Goal: Find specific page/section: Find specific page/section

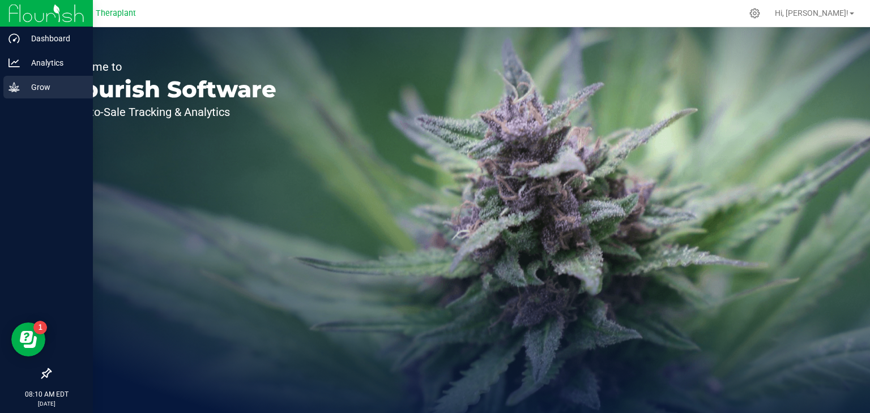
click at [11, 87] on icon at bounding box center [13, 87] width 11 height 10
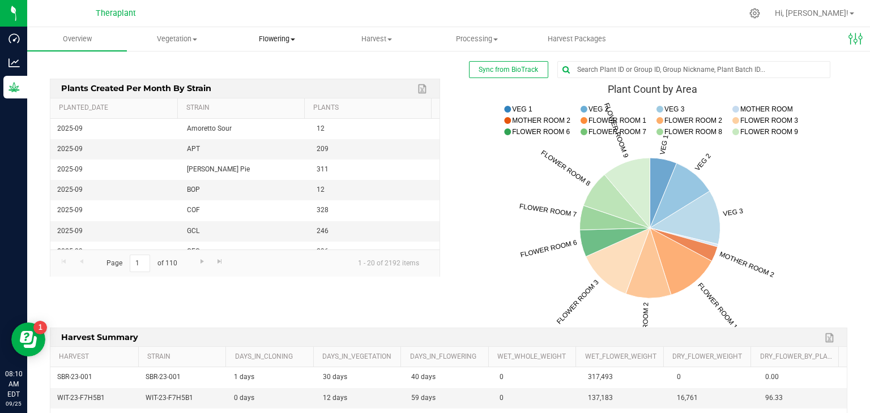
click at [264, 39] on span "Flowering" at bounding box center [277, 39] width 99 height 10
click at [261, 86] on span "Flowering groups" at bounding box center [274, 82] width 94 height 10
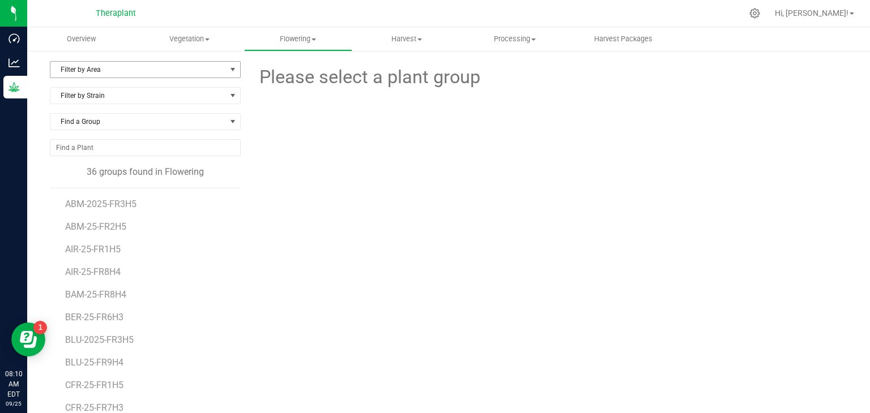
click at [137, 70] on span "Filter by Area" at bounding box center [138, 70] width 176 height 16
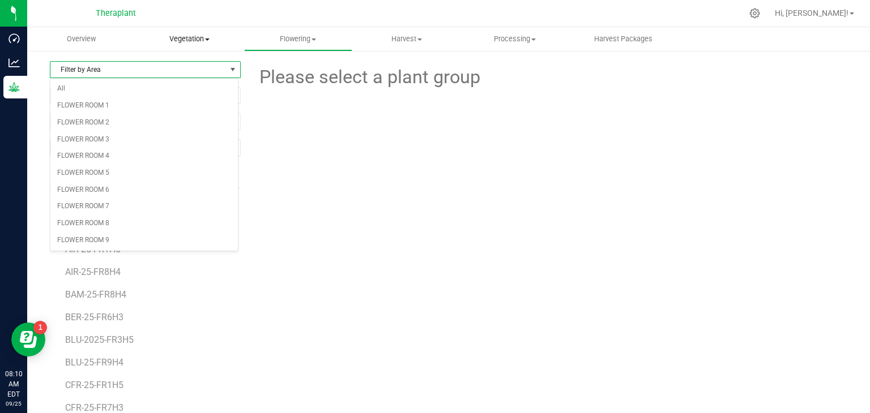
click at [203, 42] on span "Vegetation" at bounding box center [189, 39] width 107 height 10
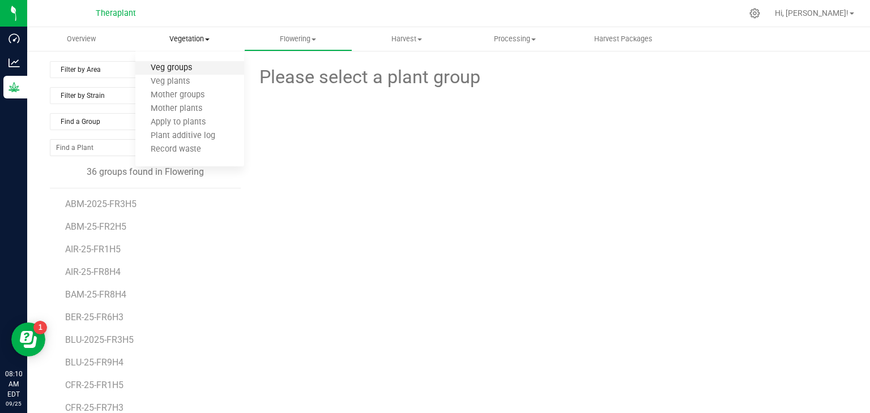
click at [194, 71] on span "Veg groups" at bounding box center [171, 68] width 72 height 10
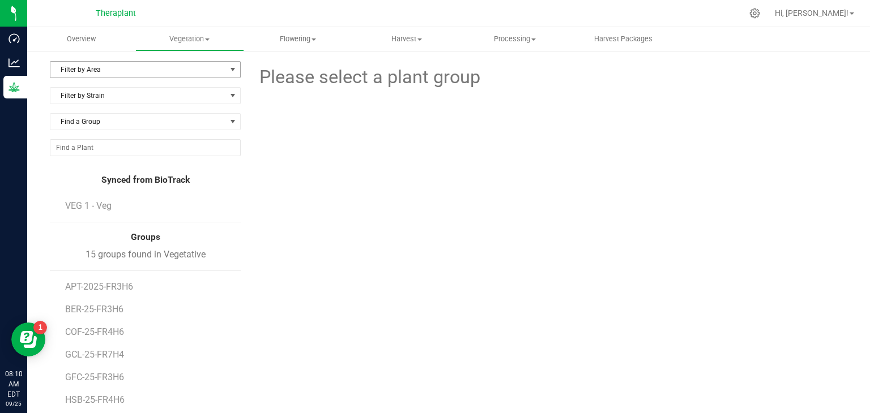
click at [194, 71] on span "Filter by Area" at bounding box center [138, 70] width 176 height 16
click at [73, 152] on li "VEG 3" at bounding box center [143, 156] width 187 height 17
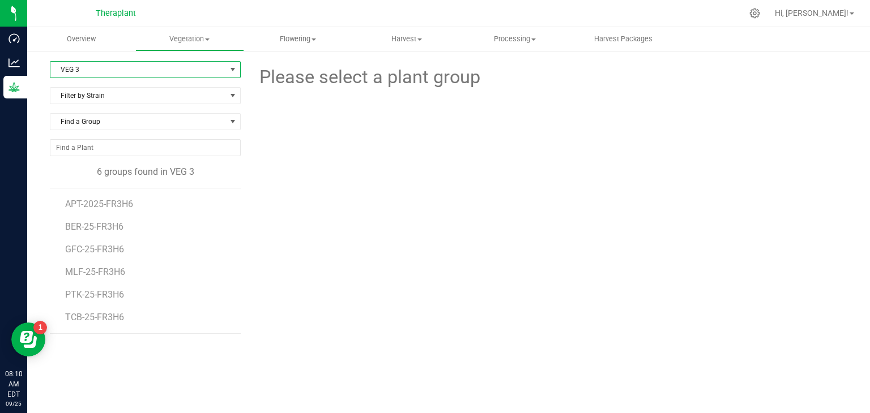
click at [170, 67] on span "VEG 3" at bounding box center [138, 70] width 176 height 16
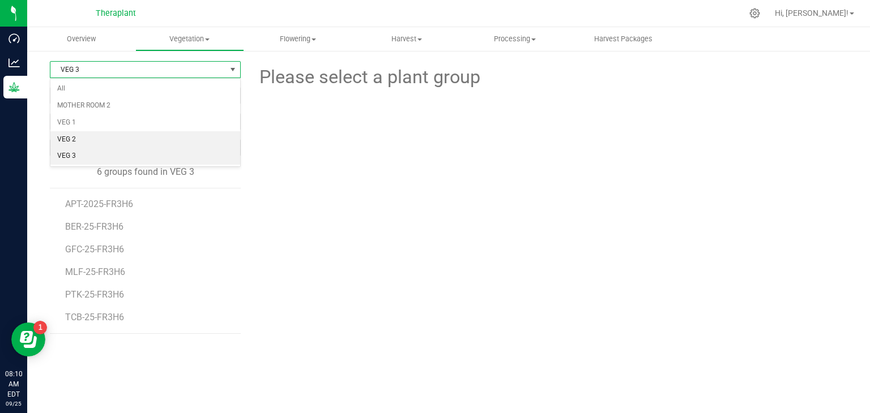
click at [75, 136] on li "VEG 2" at bounding box center [145, 139] width 190 height 17
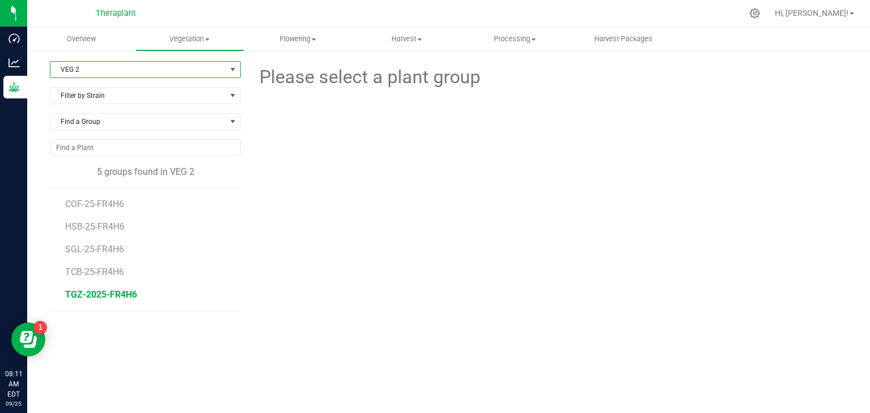
click at [104, 298] on span "TGZ-2025-FR4H6" at bounding box center [101, 294] width 72 height 11
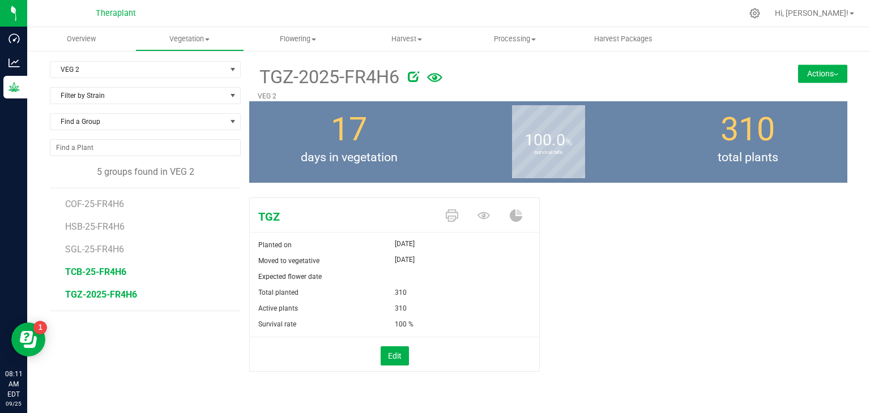
click at [103, 269] on span "TCB-25-FR4H6" at bounding box center [95, 272] width 61 height 11
click at [122, 248] on span "SGL-25-FR4H6" at bounding box center [95, 249] width 61 height 11
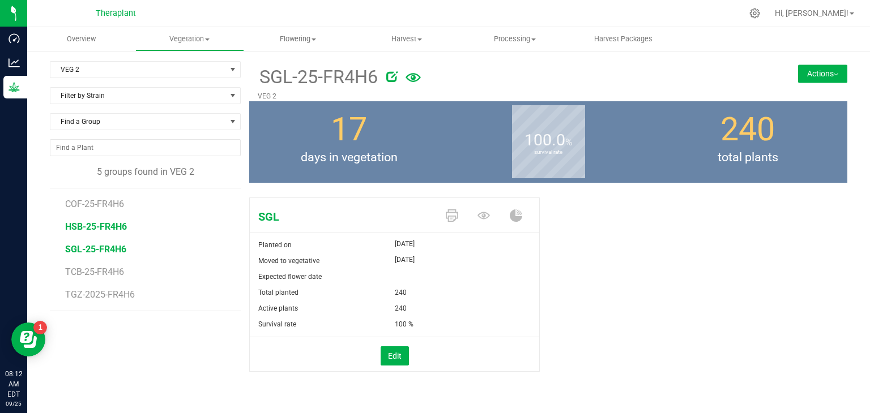
click at [120, 223] on span "HSB-25-FR4H6" at bounding box center [96, 226] width 62 height 11
click at [101, 204] on span "COF-25-FR4H6" at bounding box center [95, 204] width 61 height 11
